Goal: Book appointment/travel/reservation

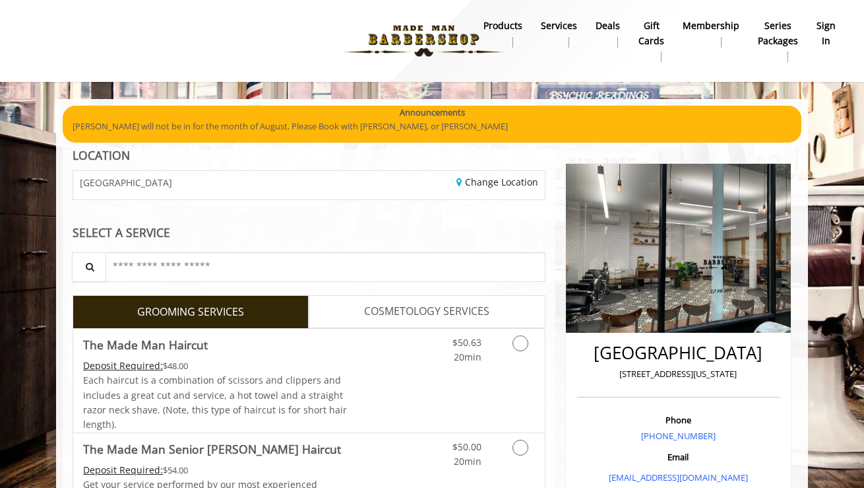
click at [564, 23] on b "Services" at bounding box center [559, 25] width 36 height 15
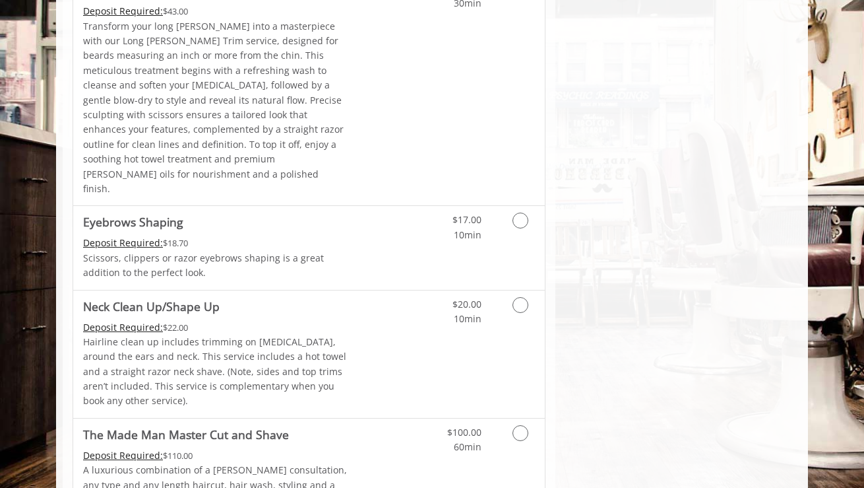
scroll to position [1965, 0]
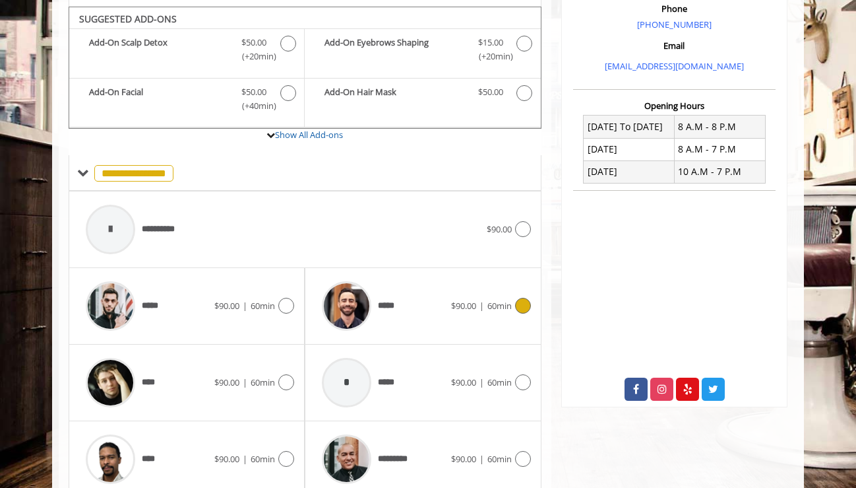
scroll to position [434, 0]
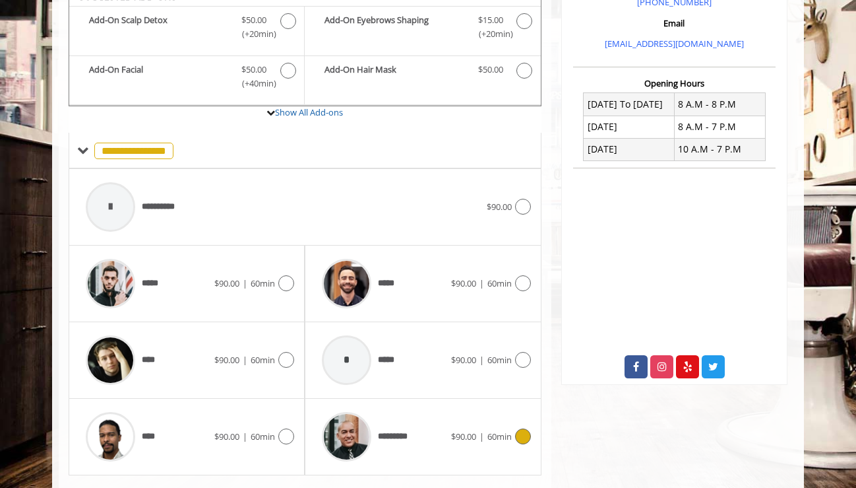
click at [520, 428] on icon at bounding box center [523, 436] width 16 height 16
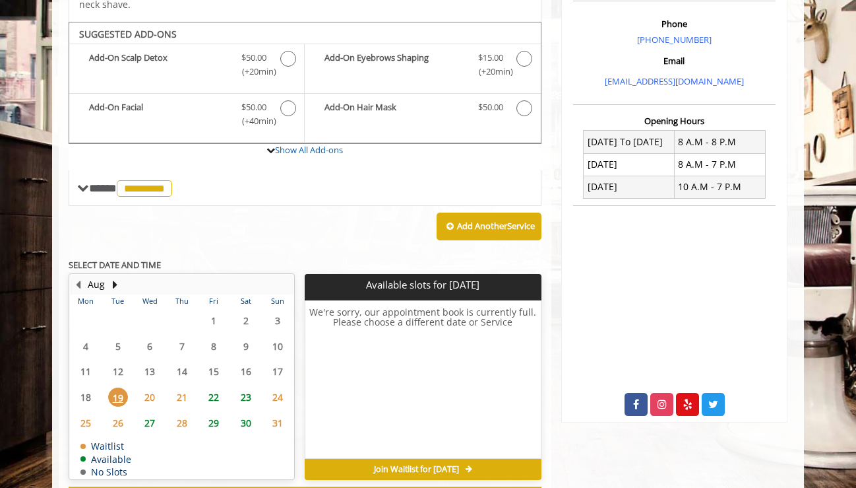
scroll to position [385, 0]
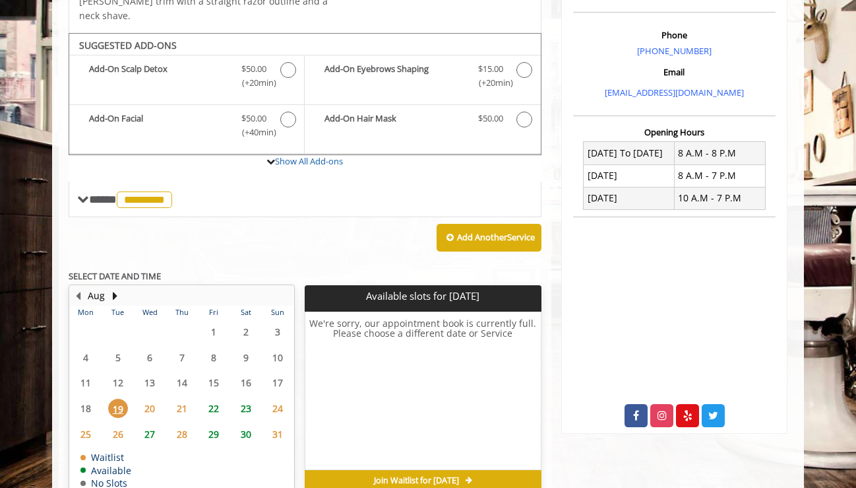
click at [216, 399] on span "22" at bounding box center [214, 408] width 20 height 19
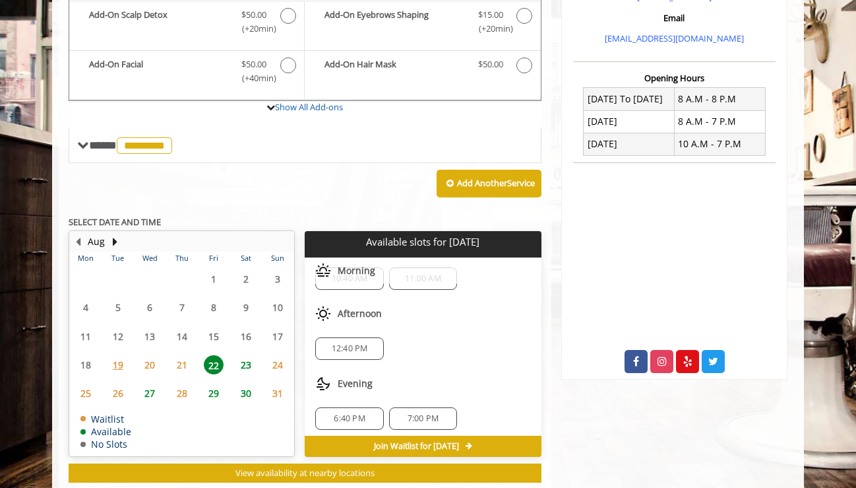
scroll to position [28, 0]
click at [346, 342] on span "12:40 PM" at bounding box center [350, 347] width 36 height 11
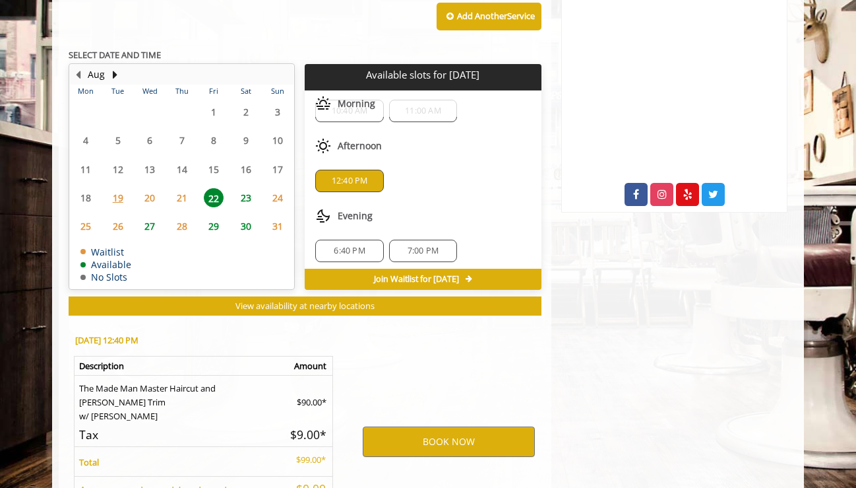
scroll to position [678, 0]
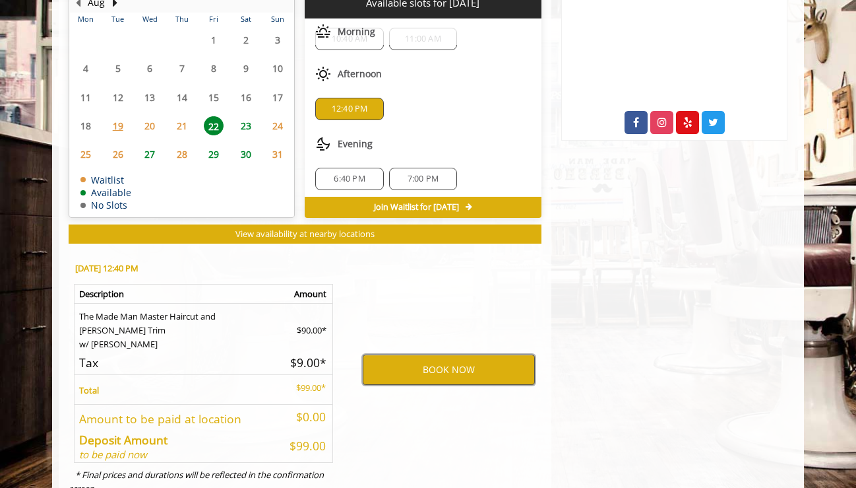
click at [429, 354] on button "BOOK NOW" at bounding box center [449, 369] width 172 height 30
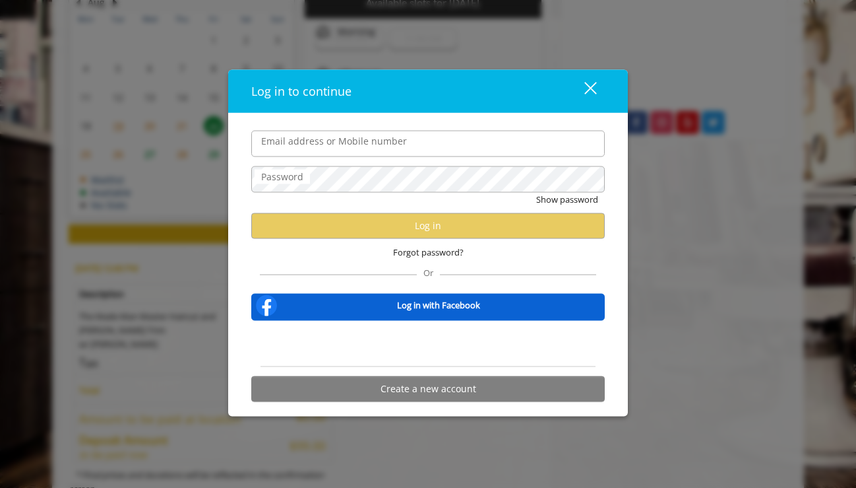
click at [299, 247] on div "Forgot password?" at bounding box center [428, 251] width 354 height 27
click at [303, 141] on label "Email address or Mobile number" at bounding box center [334, 140] width 159 height 15
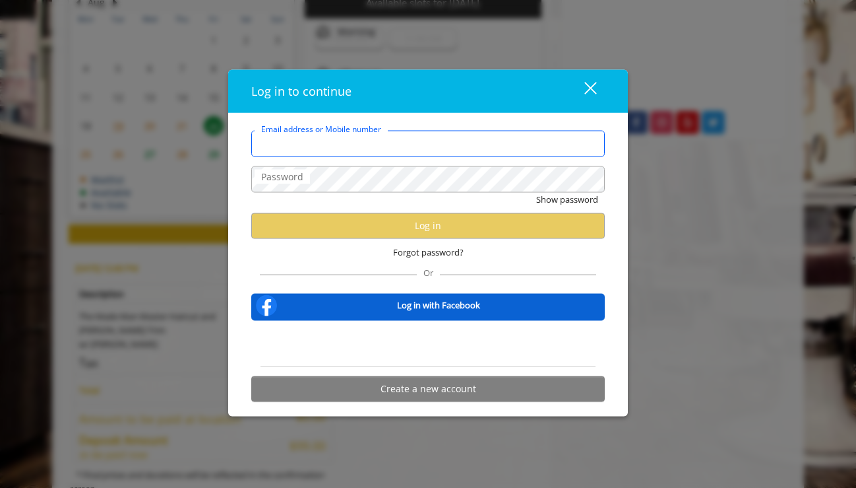
click at [303, 141] on input "Email address or Mobile number" at bounding box center [428, 143] width 354 height 26
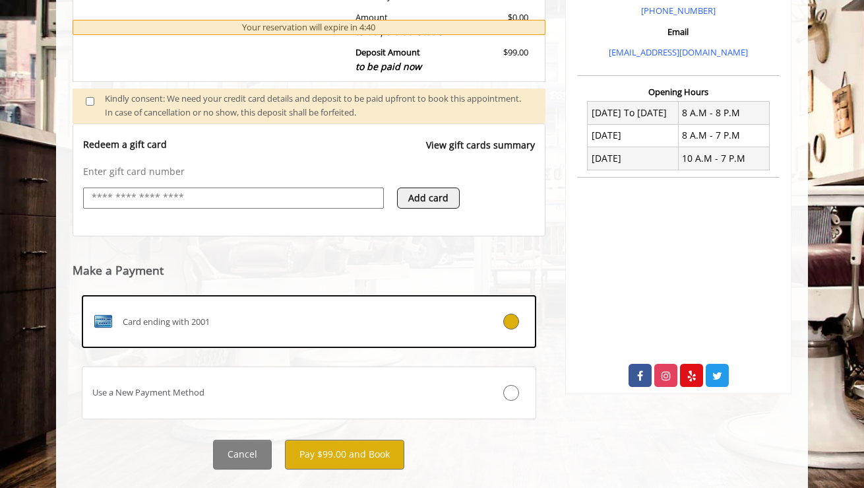
scroll to position [453, 0]
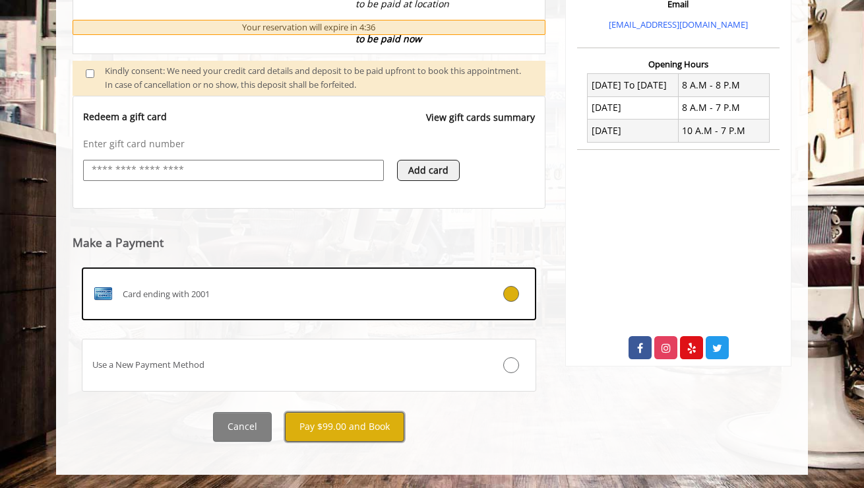
click at [333, 428] on button "Pay $99.00 and Book" at bounding box center [344, 427] width 119 height 30
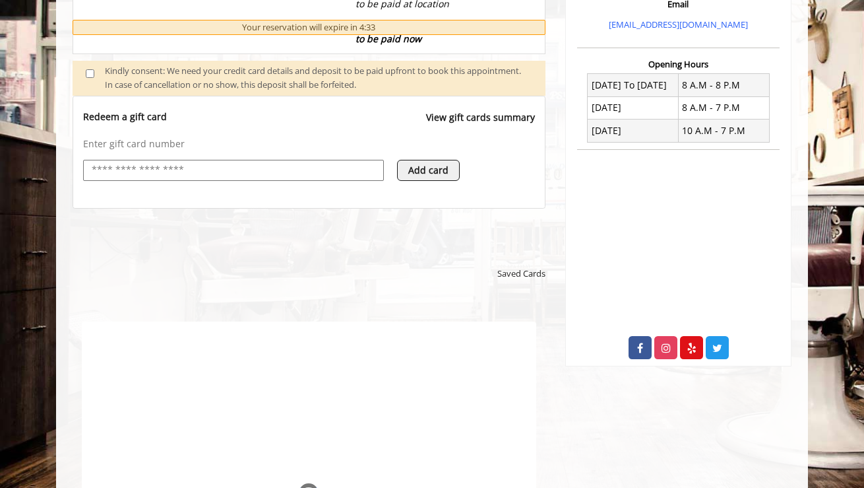
scroll to position [0, 0]
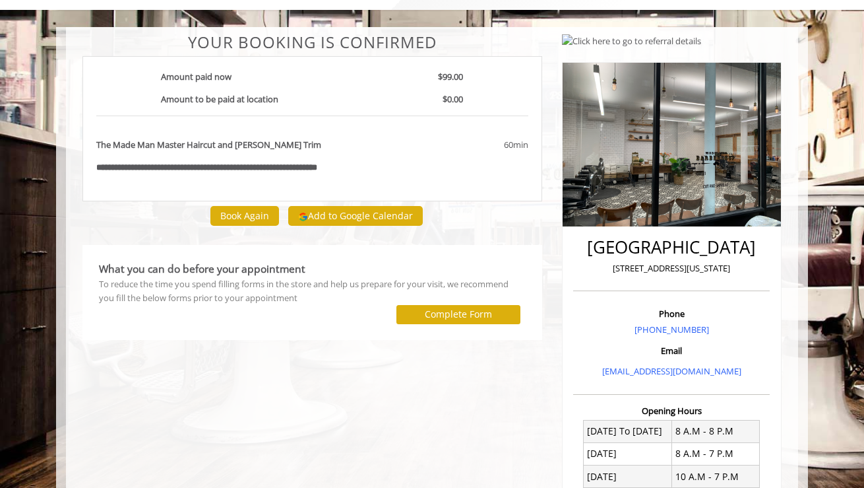
scroll to position [48, 0]
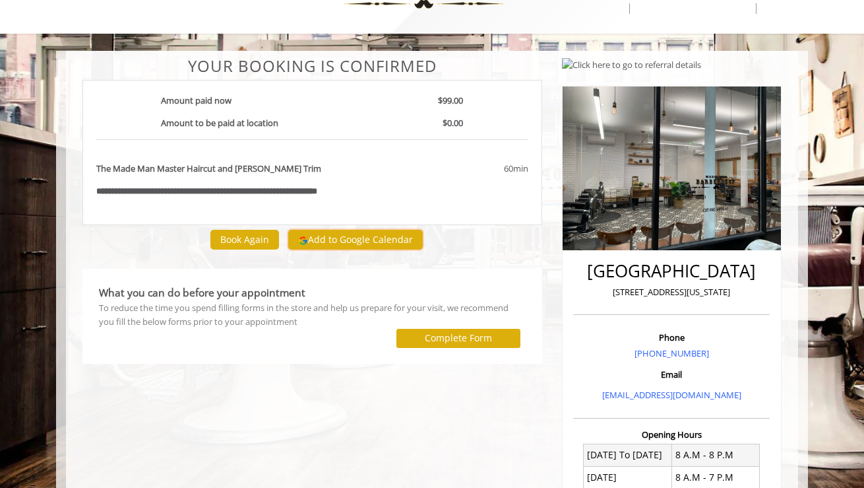
click at [338, 238] on button "Add to Google Calendar" at bounding box center [355, 240] width 135 height 20
click at [443, 333] on label "Complete Form" at bounding box center [458, 338] width 67 height 11
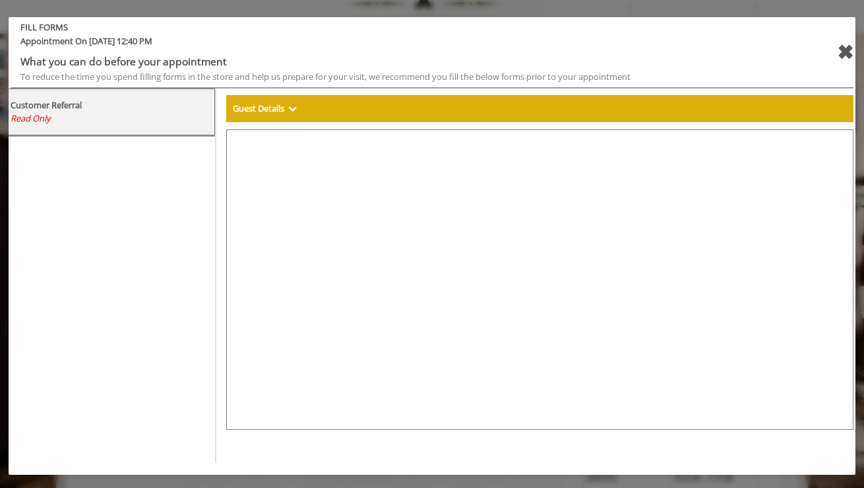
select select "***"
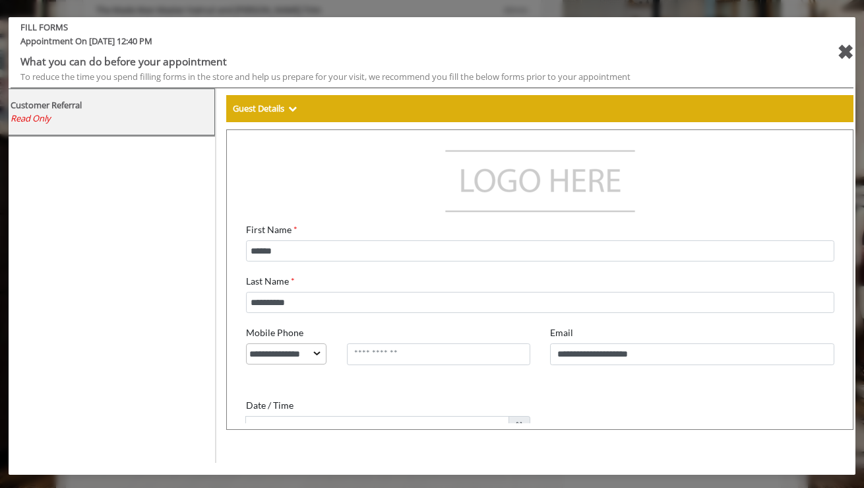
scroll to position [0, 0]
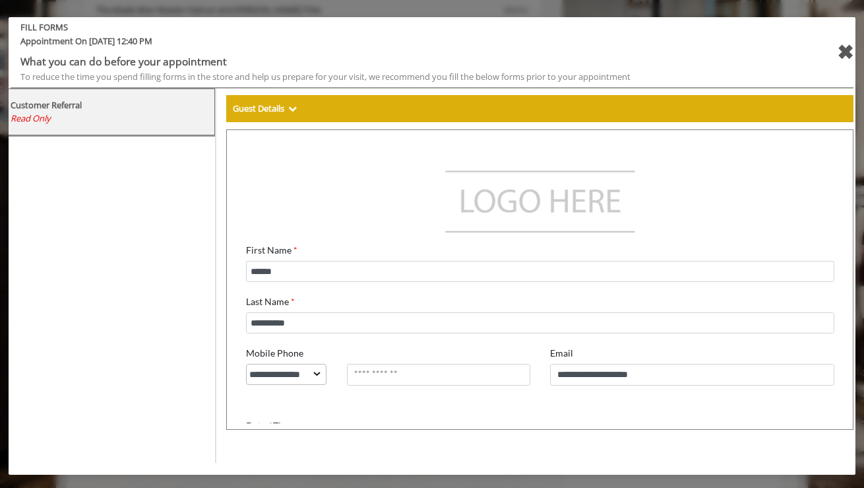
click at [845, 51] on div "✖" at bounding box center [845, 52] width 16 height 32
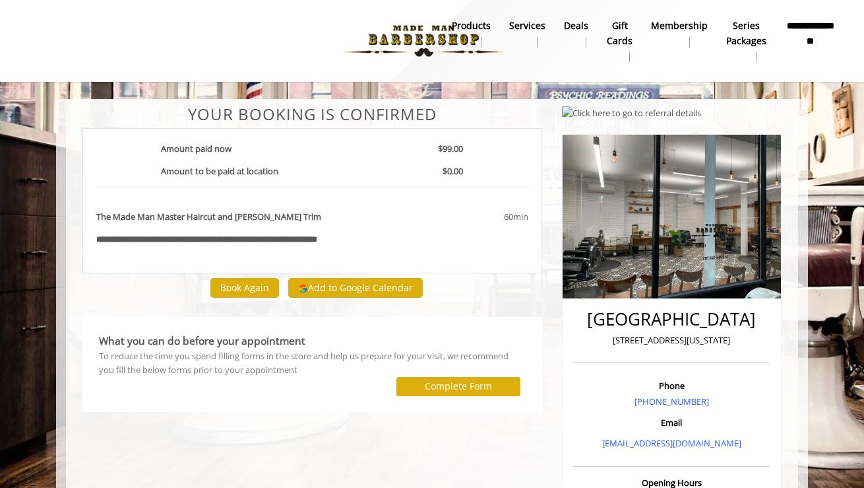
click at [685, 24] on b "Membership" at bounding box center [679, 25] width 57 height 15
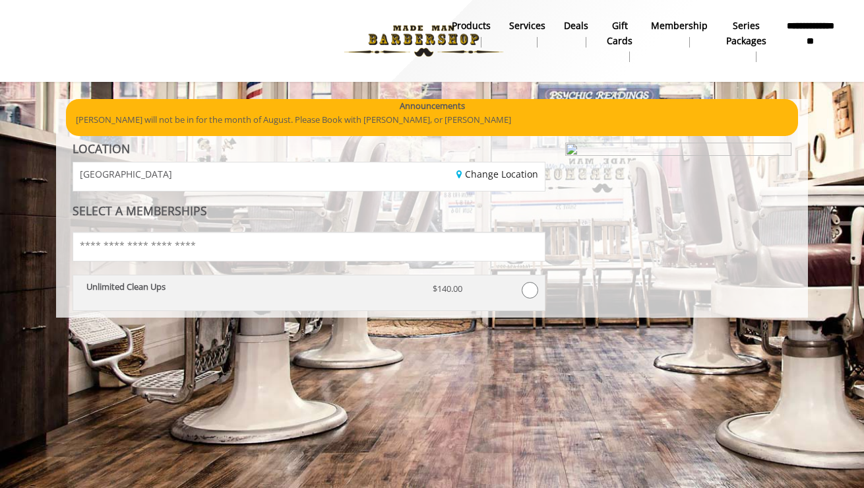
click at [145, 286] on b "Unlimited Clean Ups" at bounding box center [125, 286] width 79 height 12
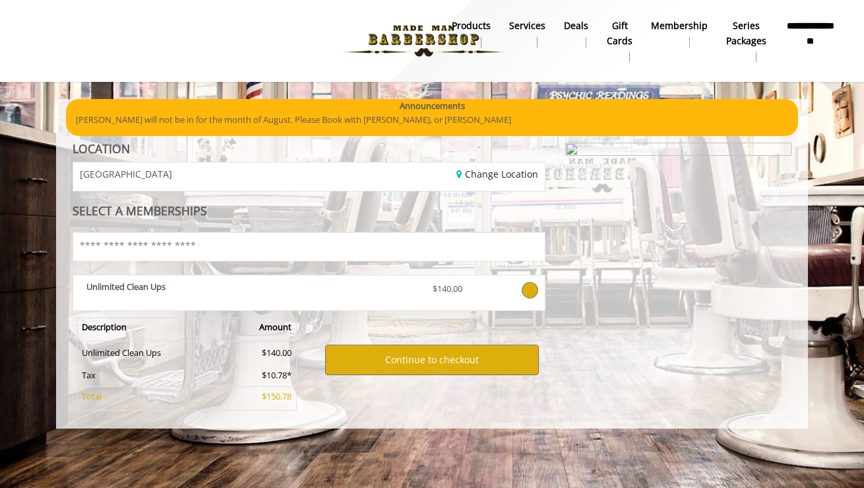
click at [680, 26] on b "Membership" at bounding box center [679, 25] width 57 height 15
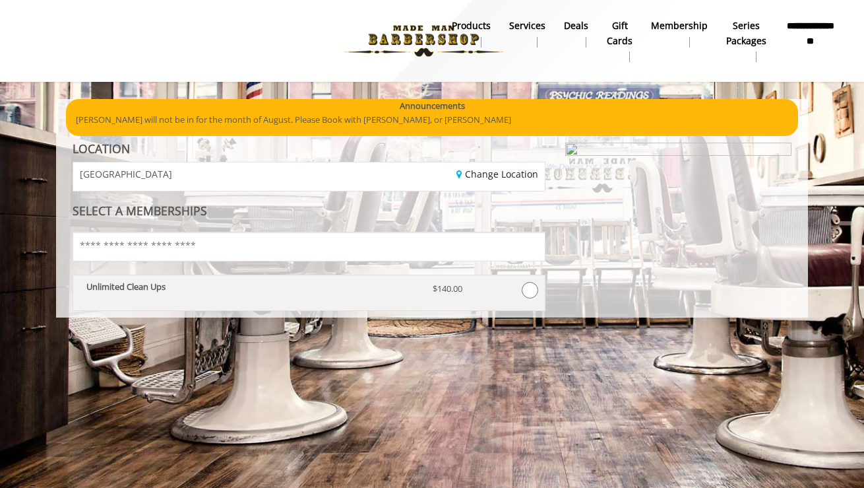
click at [152, 286] on b "Unlimited Clean Ups" at bounding box center [125, 286] width 79 height 12
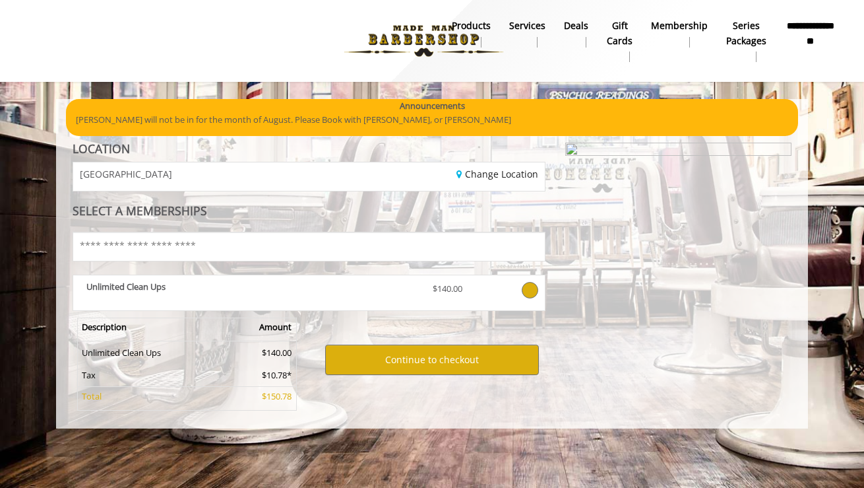
click at [676, 24] on b "Membership" at bounding box center [679, 25] width 57 height 15
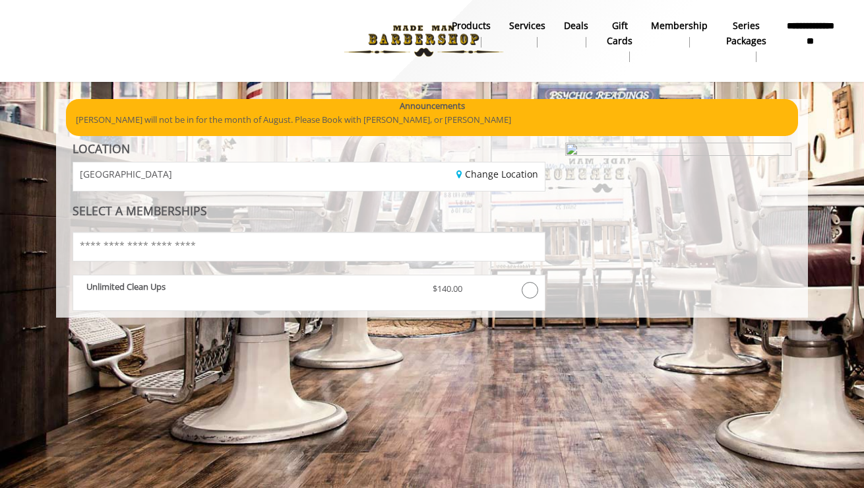
click at [742, 30] on b "Series packages" at bounding box center [746, 33] width 40 height 30
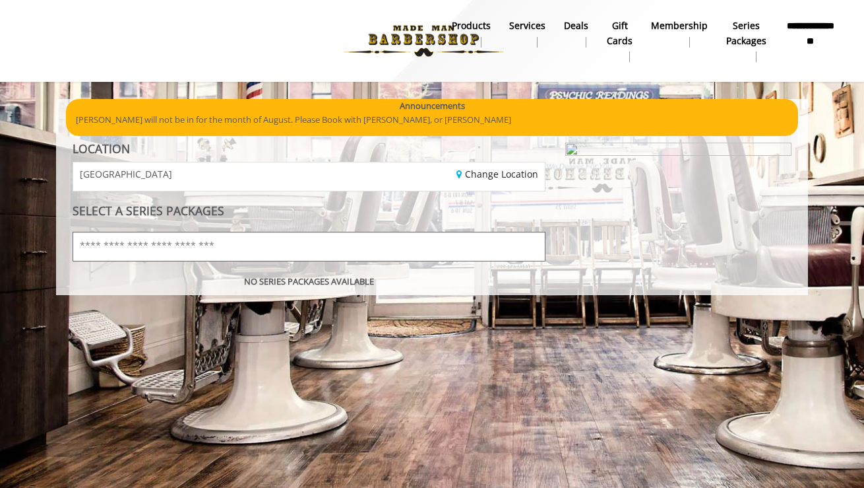
click at [304, 247] on input "text" at bounding box center [309, 247] width 473 height 30
click at [686, 34] on link "Membership" at bounding box center [679, 33] width 75 height 34
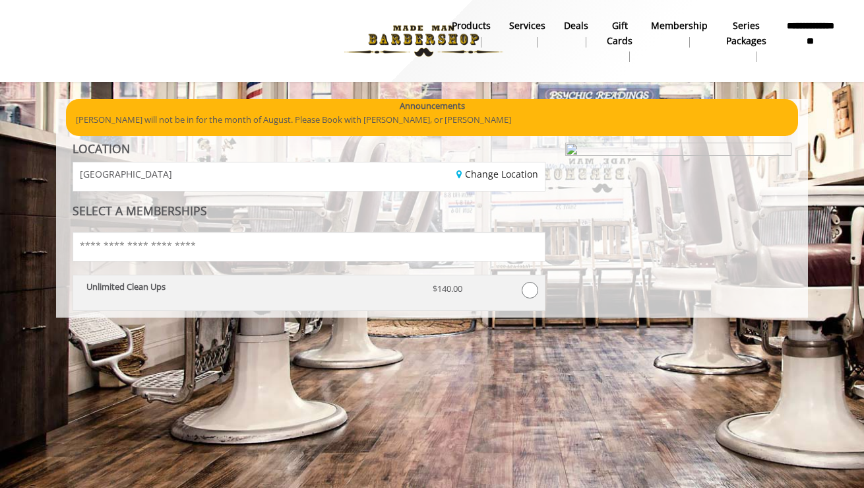
click at [532, 291] on span at bounding box center [530, 290] width 16 height 16
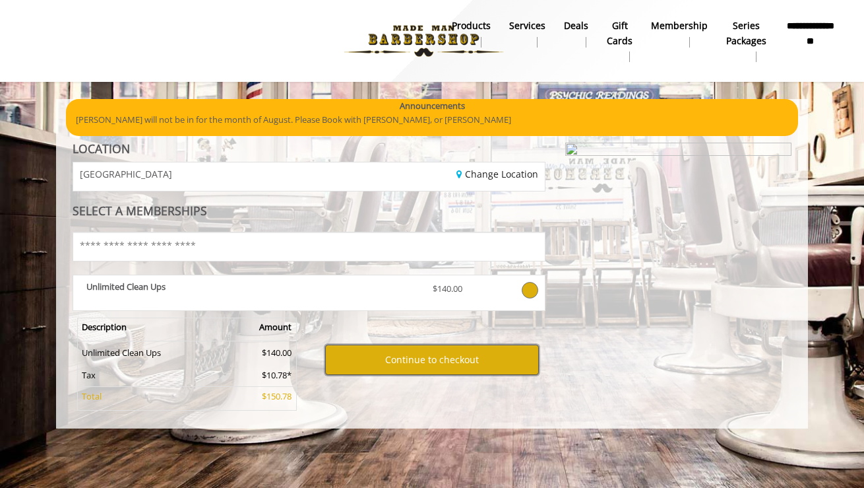
click at [420, 364] on button "Continue to checkout" at bounding box center [431, 359] width 213 height 30
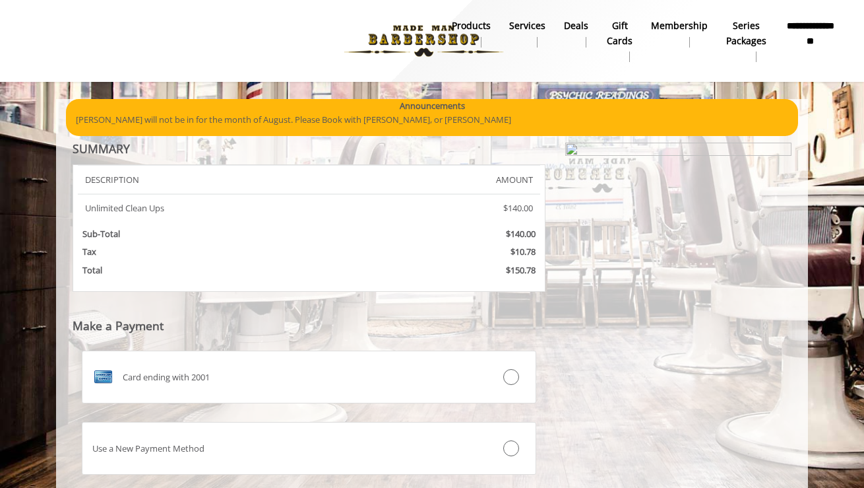
click at [806, 32] on b "**********" at bounding box center [810, 33] width 51 height 30
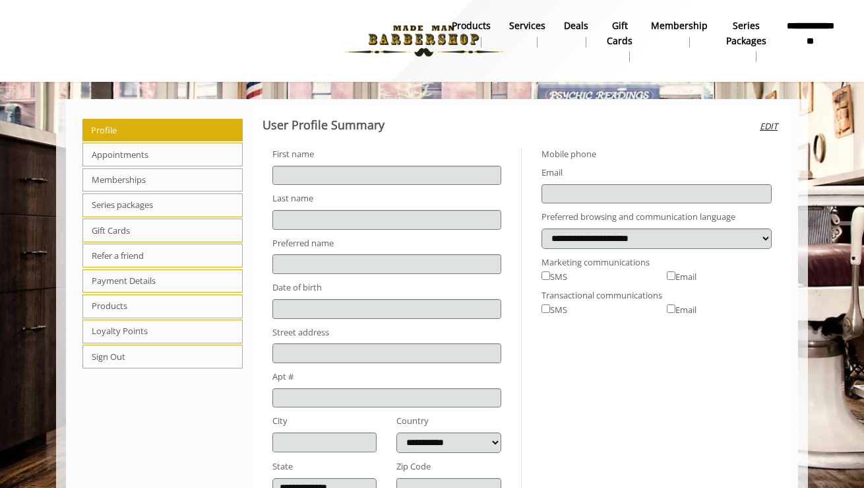
type input "******"
type input "**********"
select select "***"
type input "**********"
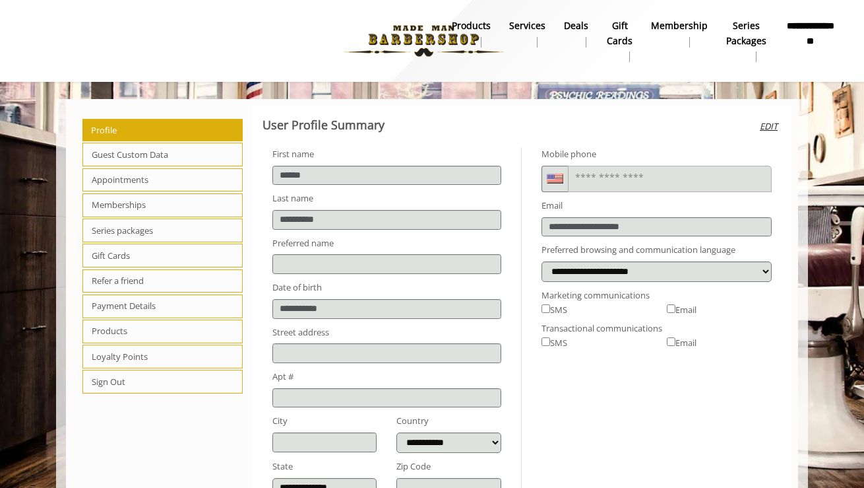
click at [116, 355] on span "Loyalty Points" at bounding box center [162, 356] width 160 height 24
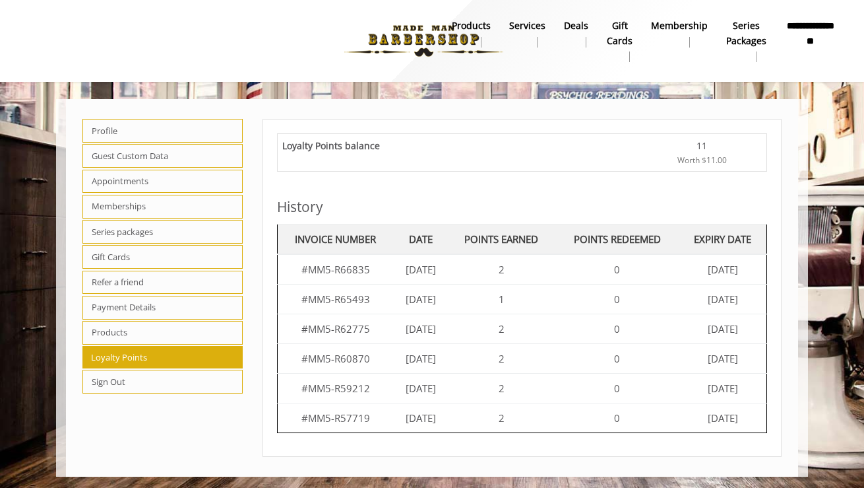
click at [120, 335] on span "Products" at bounding box center [162, 333] width 160 height 24
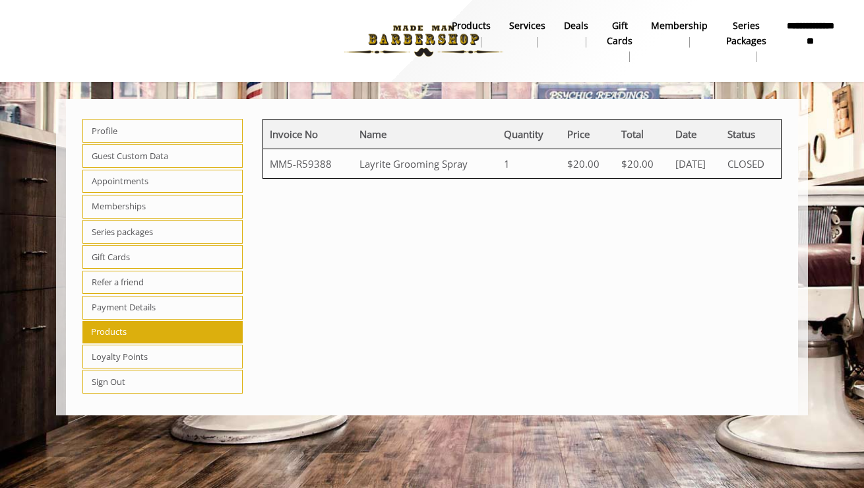
click at [117, 259] on span "Gift Cards" at bounding box center [162, 257] width 160 height 24
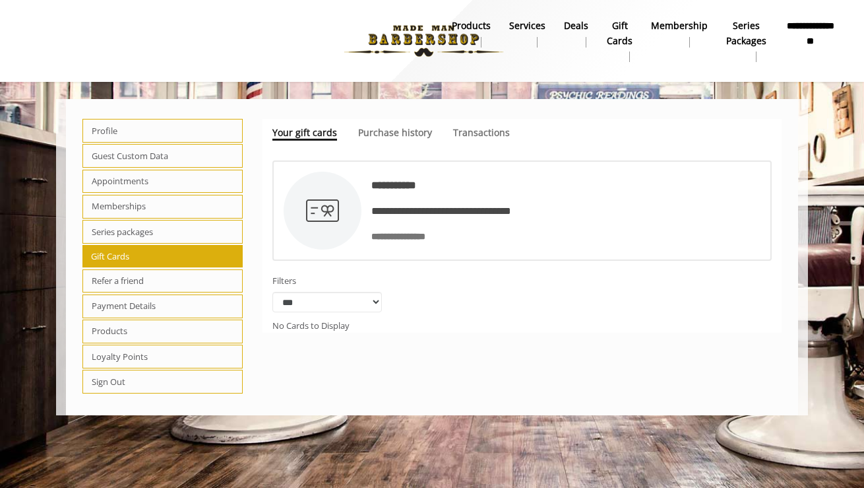
click at [113, 280] on span "Refer a friend" at bounding box center [162, 281] width 160 height 24
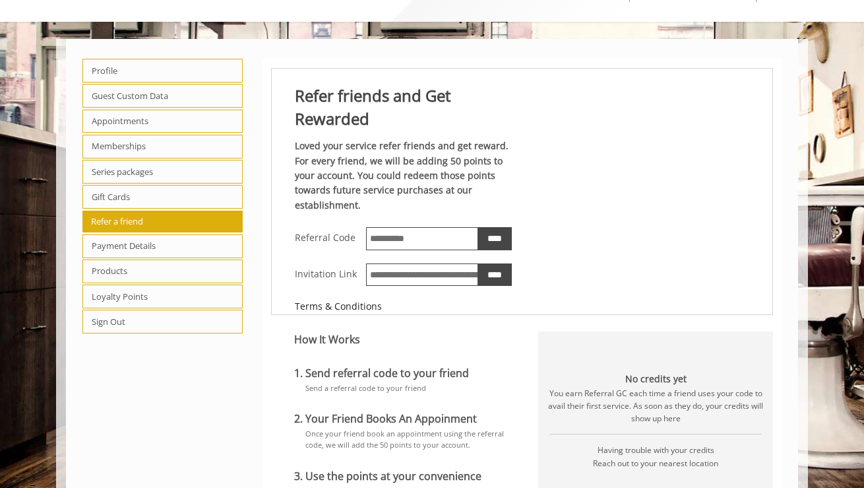
scroll to position [14, 0]
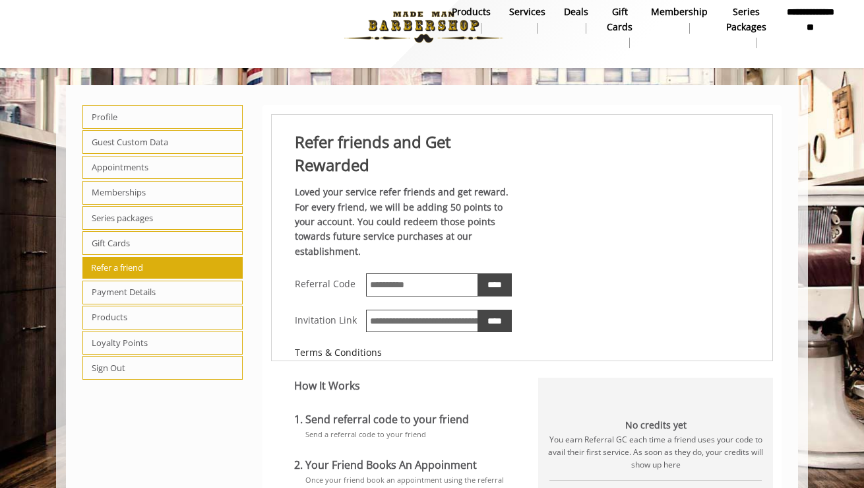
click at [119, 242] on span "Gift Cards" at bounding box center [162, 243] width 160 height 24
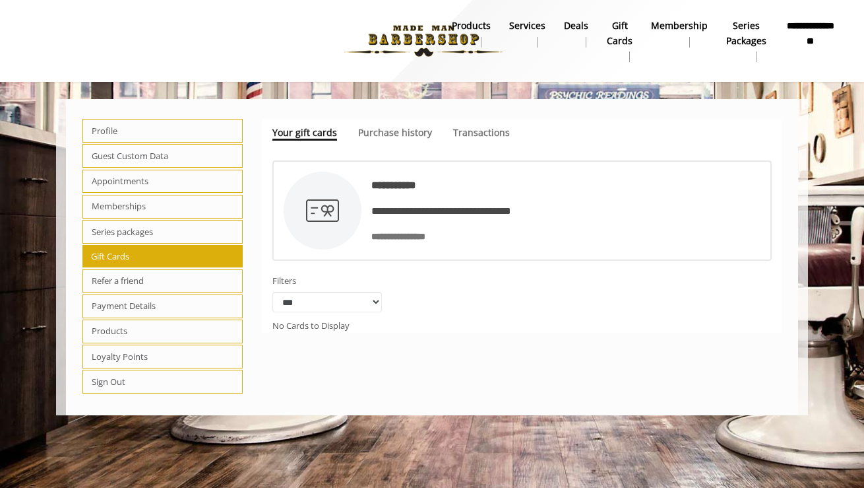
click at [122, 230] on span "Series packages" at bounding box center [162, 232] width 160 height 24
select select "*"
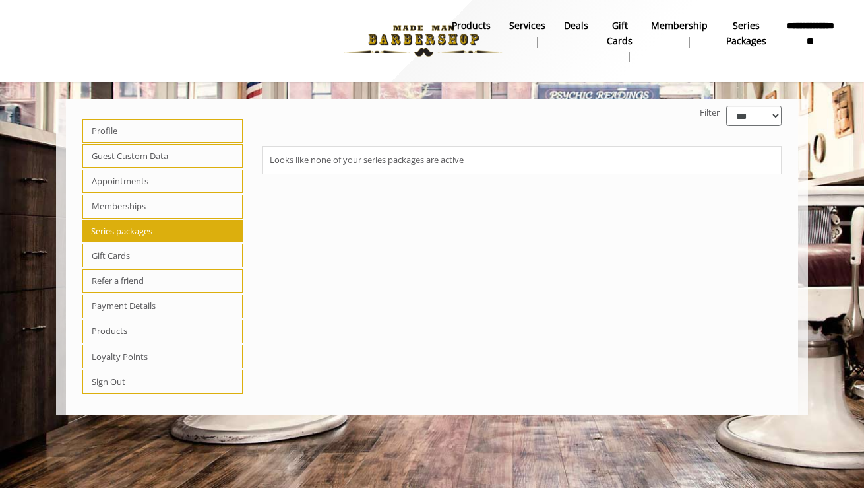
click at [129, 211] on span "Memberships" at bounding box center [162, 207] width 160 height 24
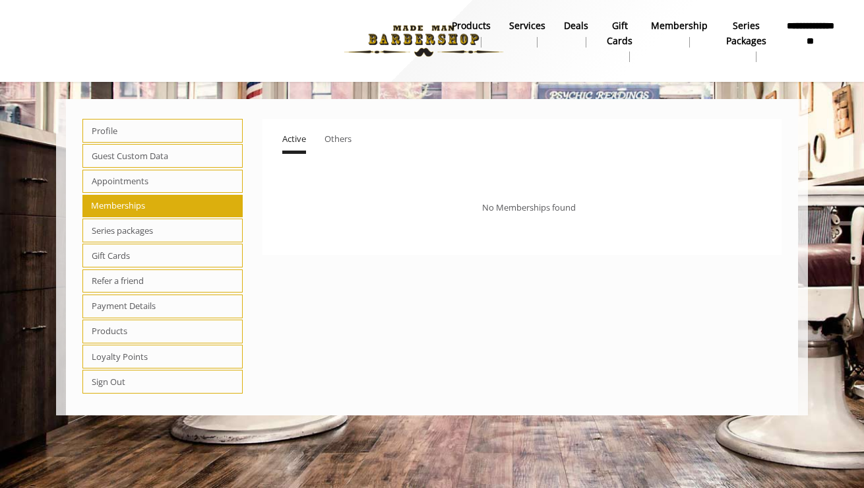
click at [340, 146] on link "Others" at bounding box center [338, 139] width 27 height 28
click at [290, 141] on span "Active" at bounding box center [294, 139] width 24 height 12
click at [142, 184] on span "Appointments" at bounding box center [162, 182] width 160 height 24
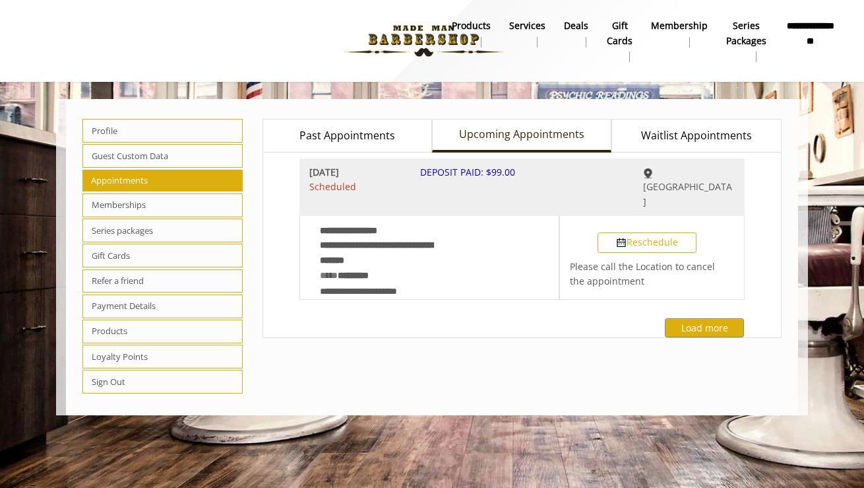
click at [121, 154] on span "Guest Custom Data" at bounding box center [162, 156] width 160 height 24
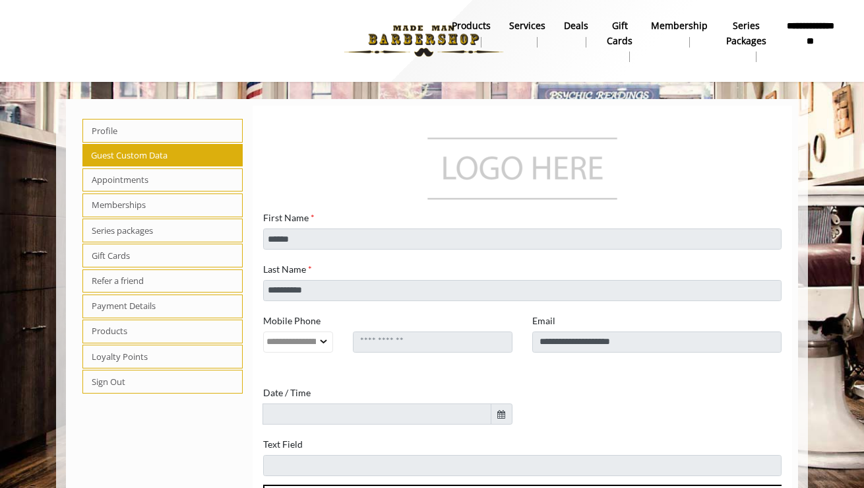
click at [121, 127] on span "Profile" at bounding box center [162, 131] width 160 height 24
select select "***"
